Goal: Transaction & Acquisition: Subscribe to service/newsletter

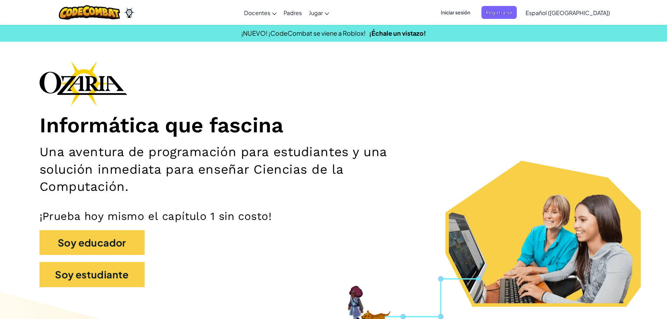
click at [474, 13] on span "Iniciar sesión" at bounding box center [455, 12] width 38 height 13
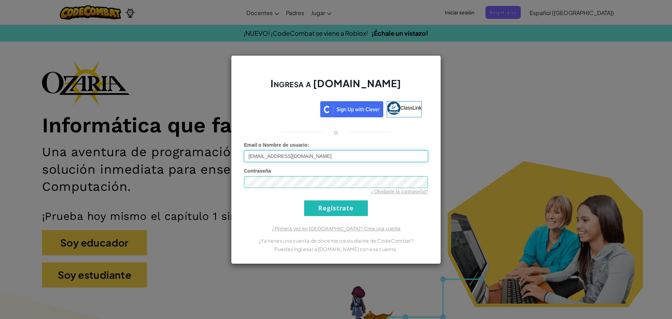
click at [275, 155] on input "[EMAIL_ADDRESS][DOMAIN_NAME]" at bounding box center [336, 156] width 184 height 12
click at [276, 156] on input "[EMAIL_ADDRESS][DOMAIN_NAME]" at bounding box center [336, 156] width 184 height 12
type input "[EMAIL_ADDRESS][DOMAIN_NAME]"
click at [304, 200] on input "Regístrate" at bounding box center [336, 208] width 64 height 16
